Goal: Transaction & Acquisition: Purchase product/service

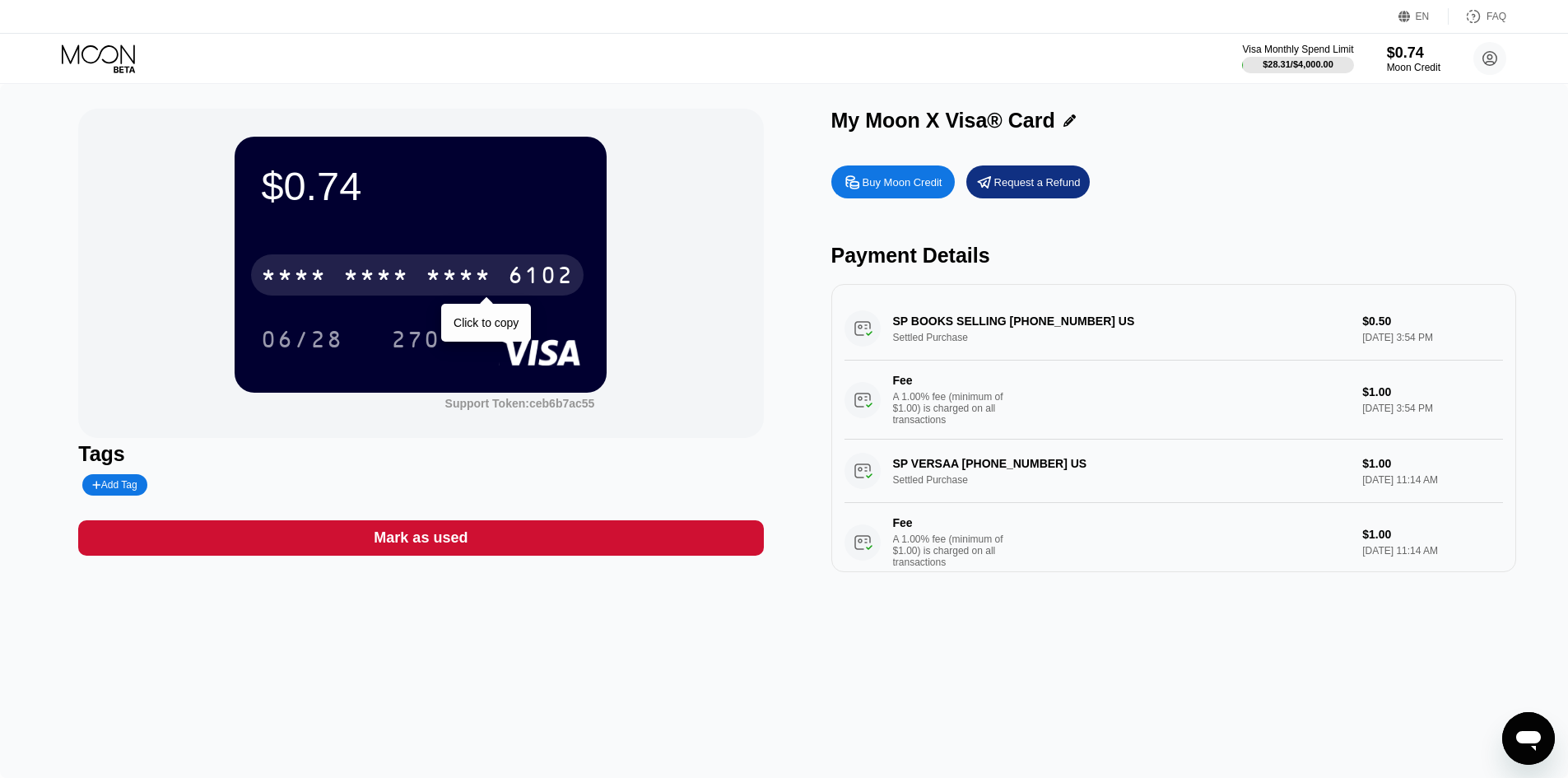
click at [303, 270] on div "* * * *" at bounding box center [294, 277] width 66 height 27
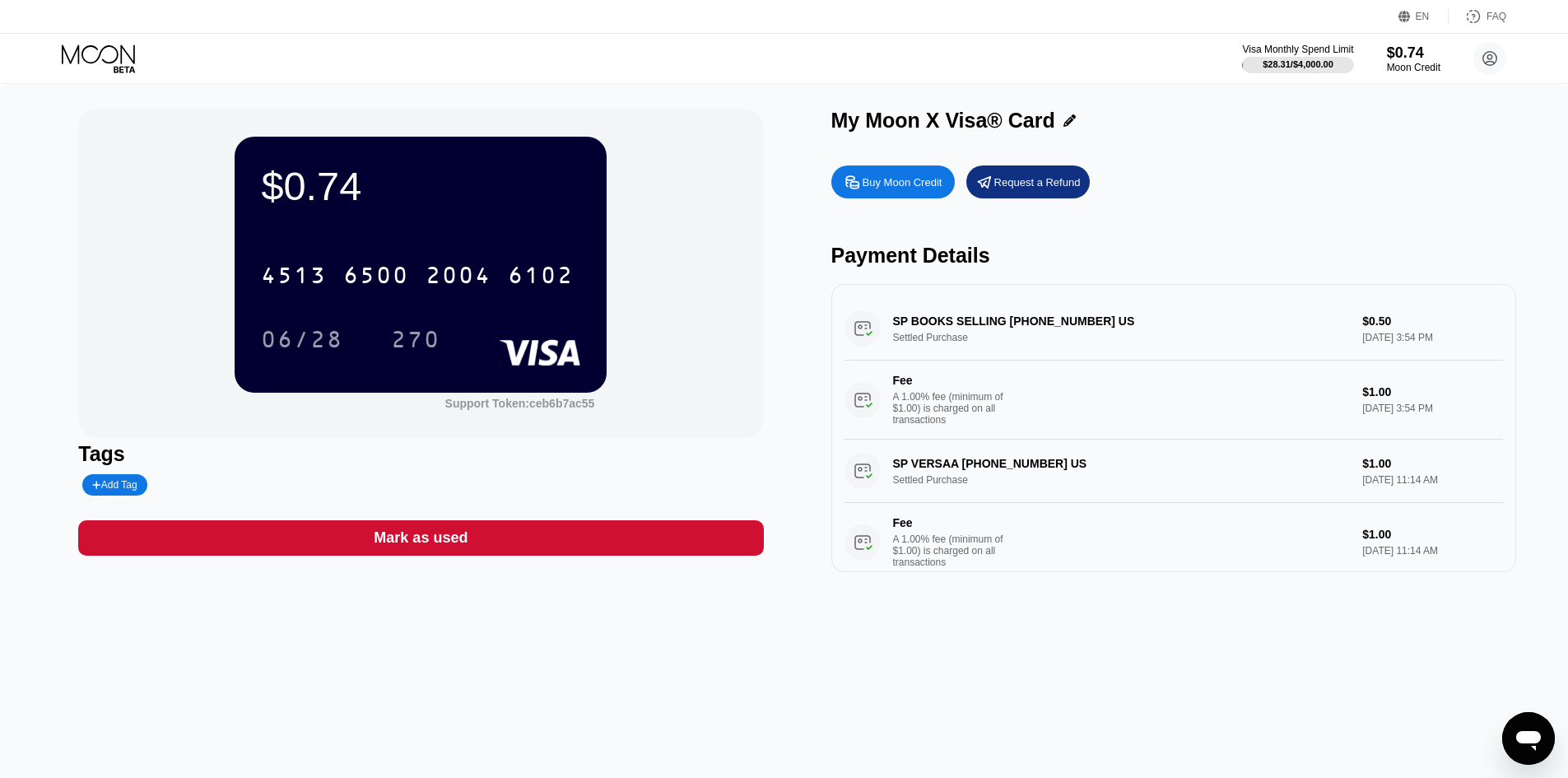
click at [882, 184] on div "Buy Moon Credit" at bounding box center [902, 183] width 80 height 14
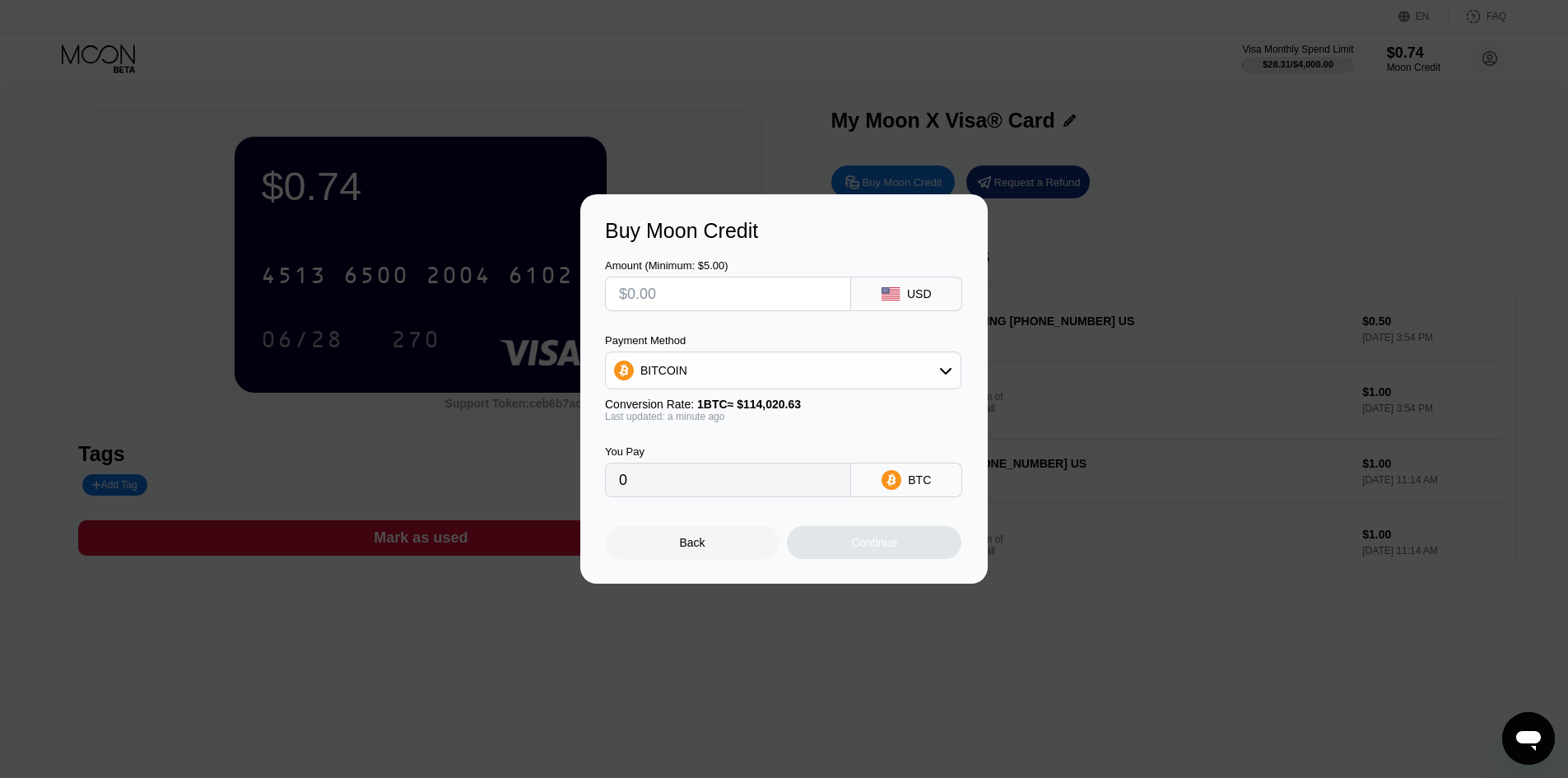
click at [749, 289] on input "text" at bounding box center [728, 294] width 218 height 33
type input "$5"
type input "0.00004386"
type input "$5"
click at [899, 553] on div "Continue" at bounding box center [874, 542] width 175 height 33
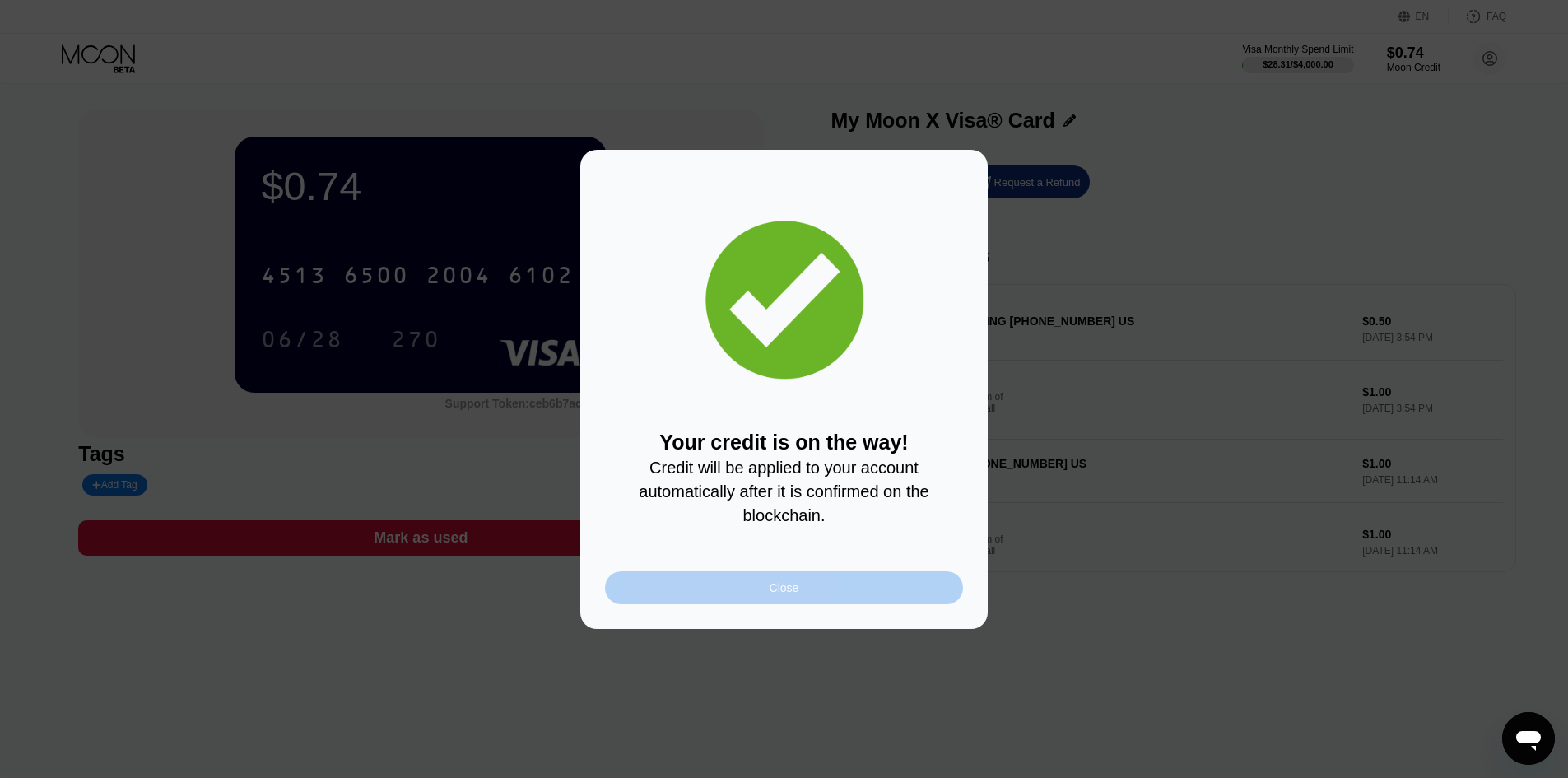
click at [796, 595] on div "Close" at bounding box center [784, 587] width 30 height 13
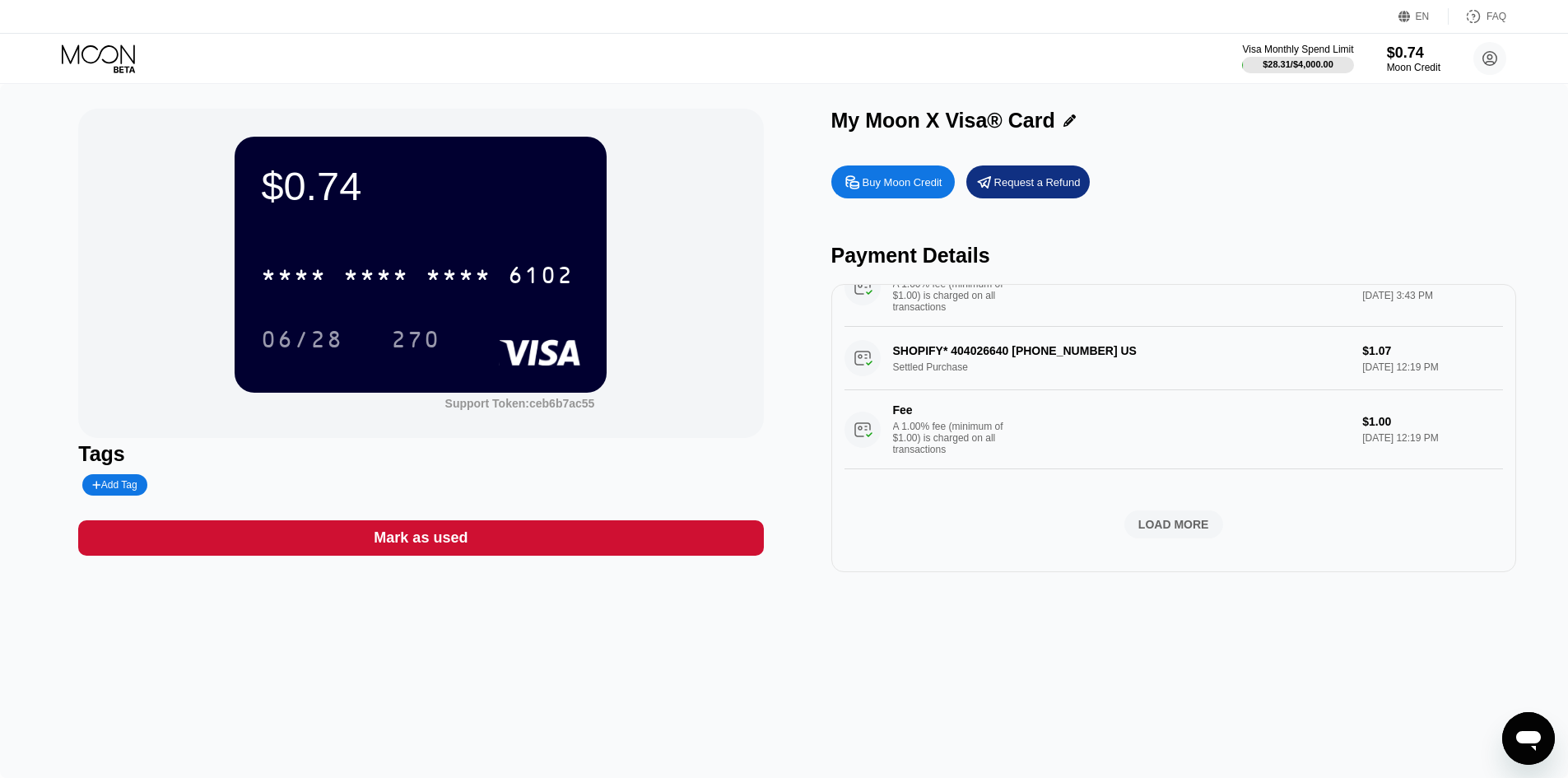
click at [103, 56] on icon at bounding box center [99, 59] width 76 height 29
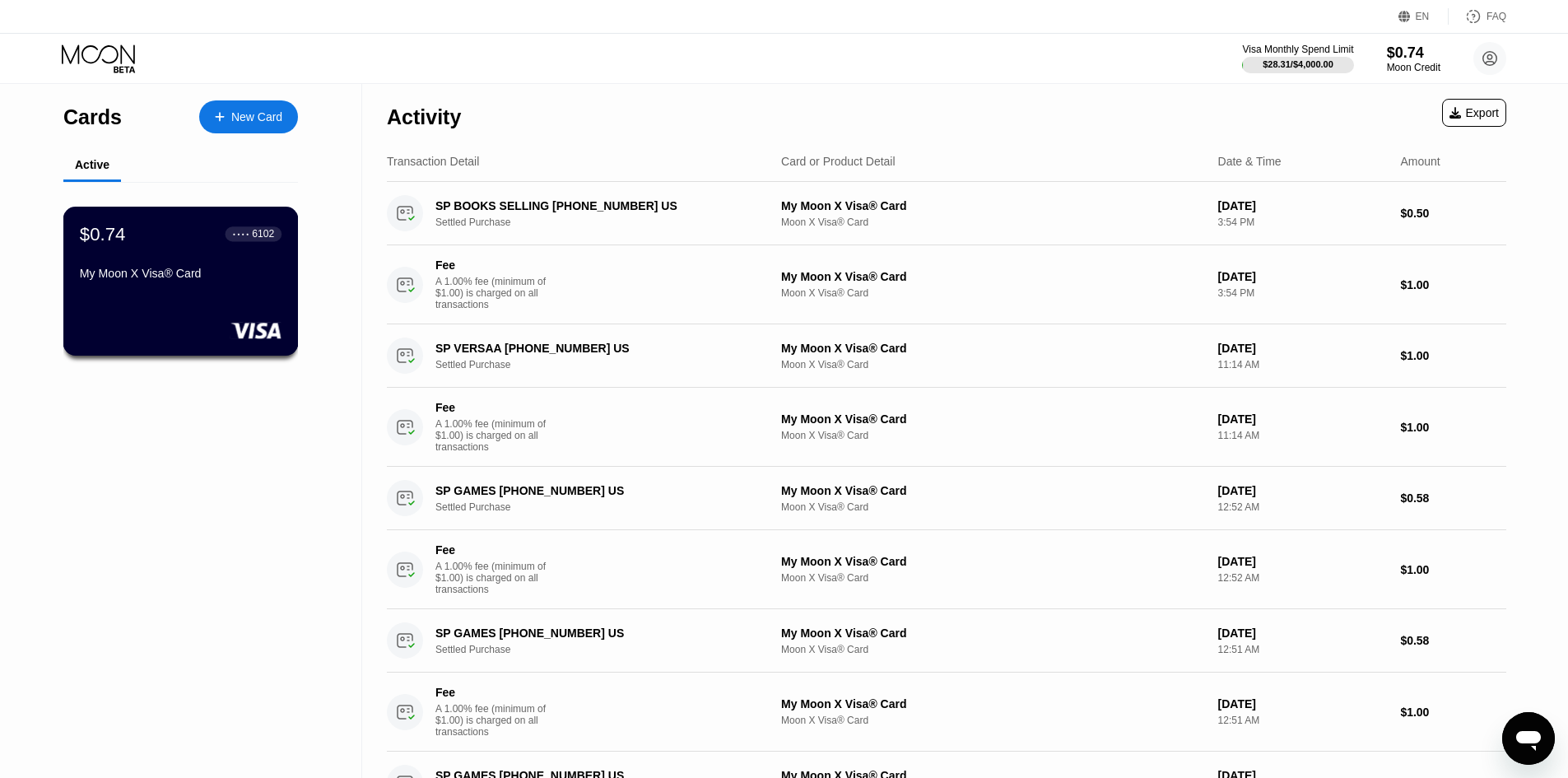
click at [204, 319] on div "$0.74 ● ● ● ● 6102 My Moon X Visa® Card" at bounding box center [181, 281] width 235 height 149
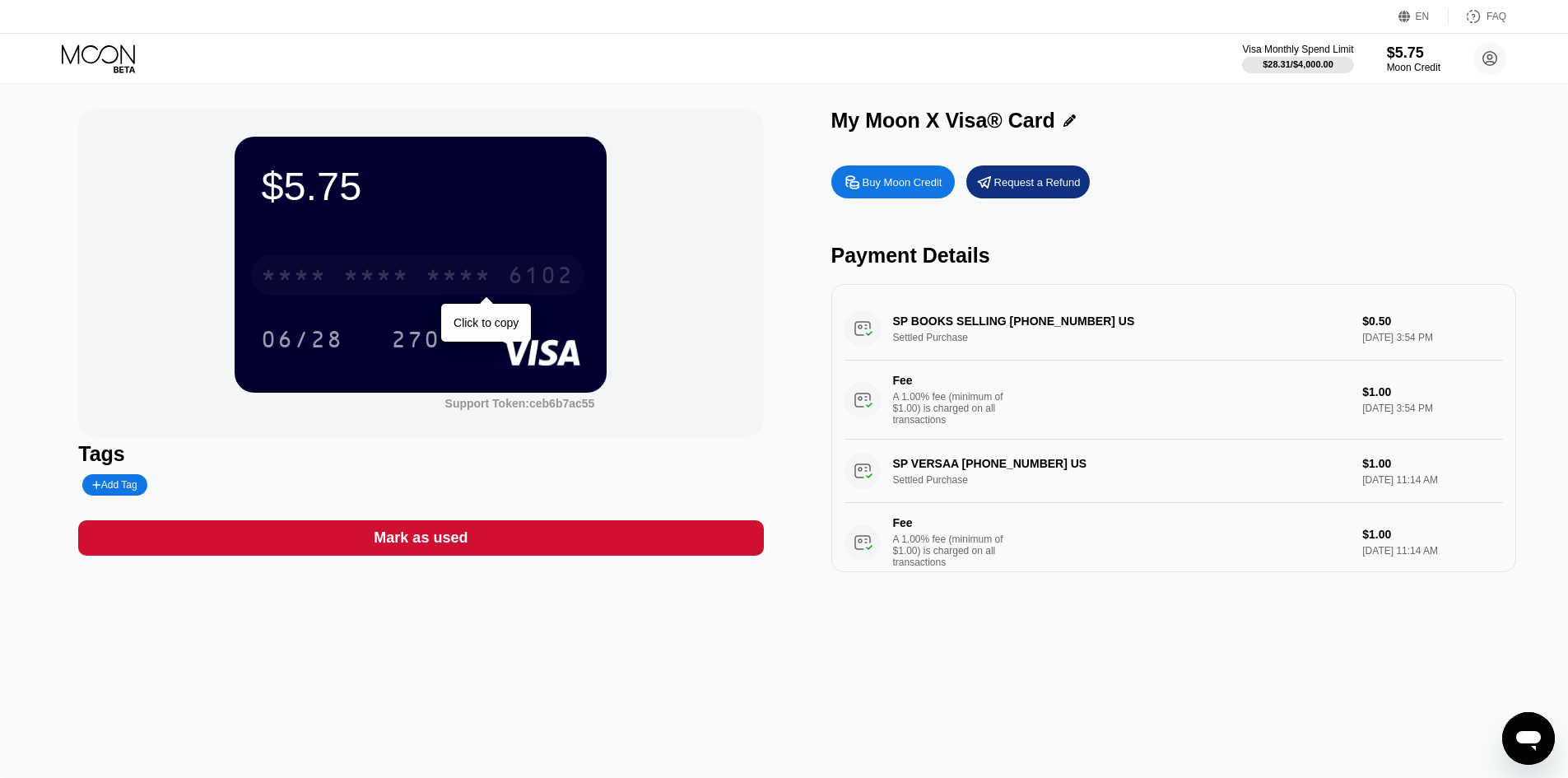
click at [340, 266] on div "* * * * * * * * * * * * 6102" at bounding box center [417, 275] width 332 height 41
